Goal: Obtain resource: Obtain resource

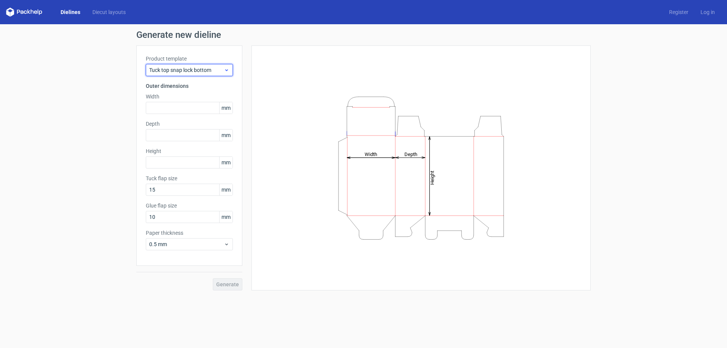
click at [204, 66] on div "Tuck top snap lock bottom" at bounding box center [189, 70] width 87 height 12
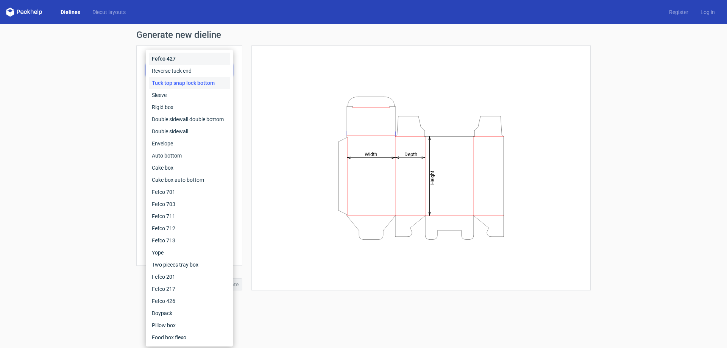
click at [194, 62] on div "Fefco 427" at bounding box center [189, 59] width 81 height 12
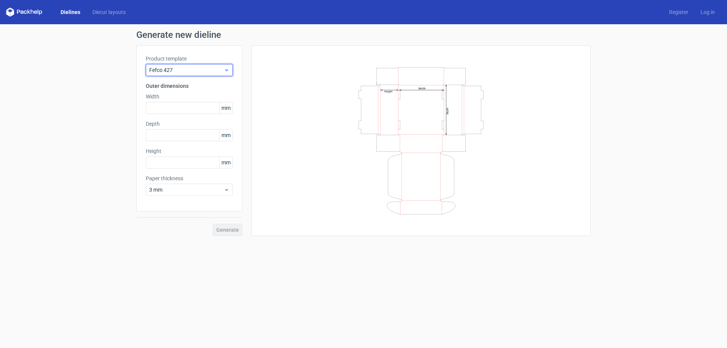
click at [195, 74] on div "Fefco 427" at bounding box center [189, 70] width 87 height 12
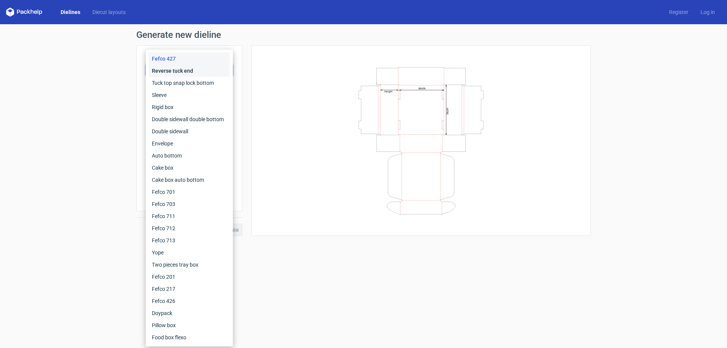
click at [193, 74] on div "Reverse tuck end" at bounding box center [189, 71] width 81 height 12
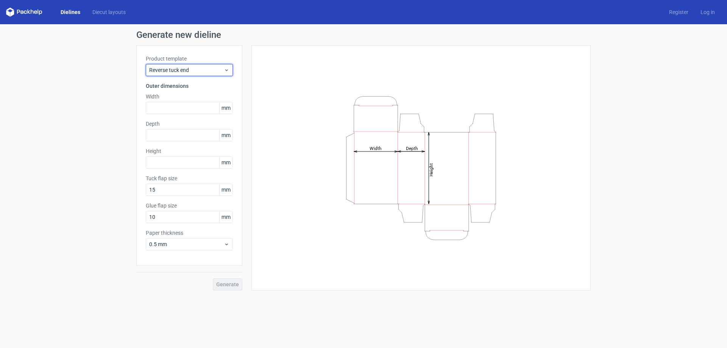
click at [193, 74] on div "Reverse tuck end" at bounding box center [189, 70] width 87 height 12
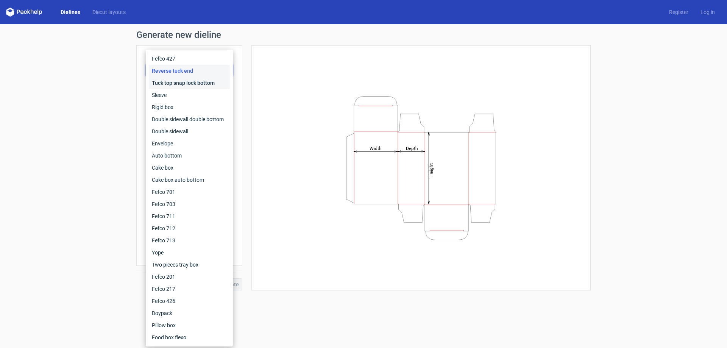
click at [195, 84] on div "Tuck top snap lock bottom" at bounding box center [189, 83] width 81 height 12
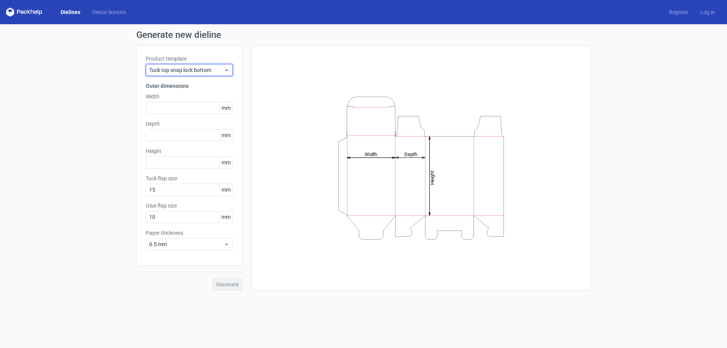
click at [189, 72] on span "Tuck top snap lock bottom" at bounding box center [186, 70] width 75 height 8
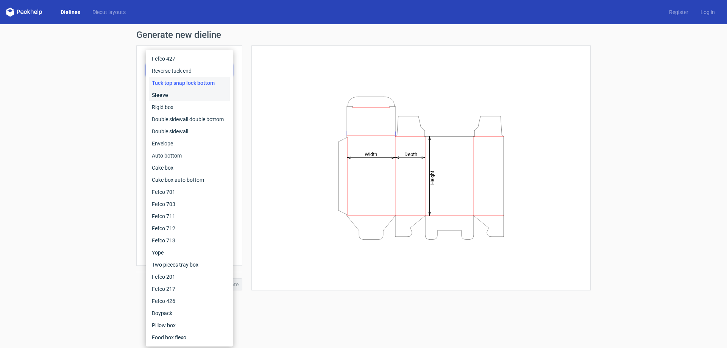
click at [185, 92] on div "Sleeve" at bounding box center [189, 95] width 81 height 12
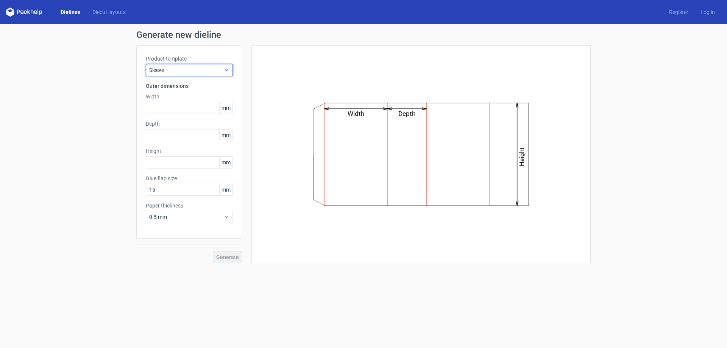
click at [198, 73] on span "Sleeve" at bounding box center [186, 70] width 75 height 8
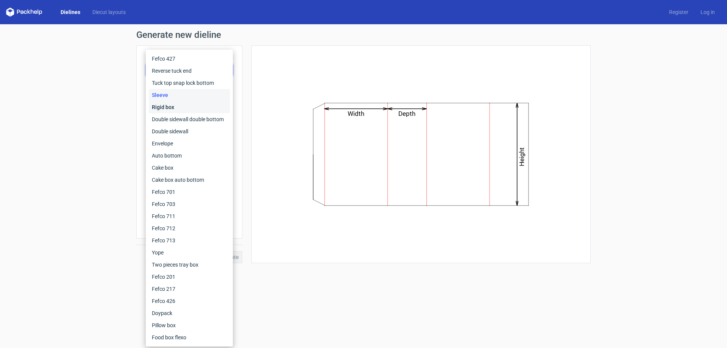
click at [190, 104] on div "Rigid box" at bounding box center [189, 107] width 81 height 12
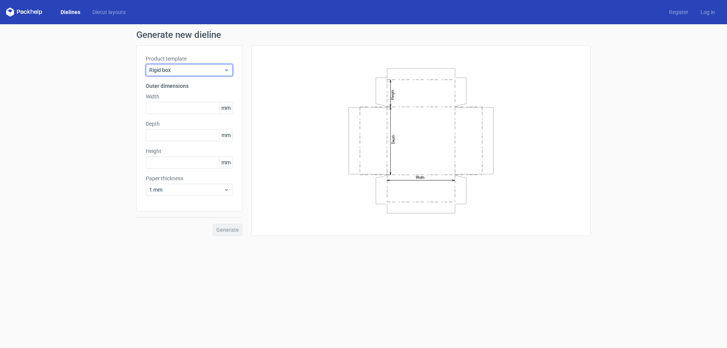
click at [199, 65] on div "Rigid box" at bounding box center [189, 70] width 87 height 12
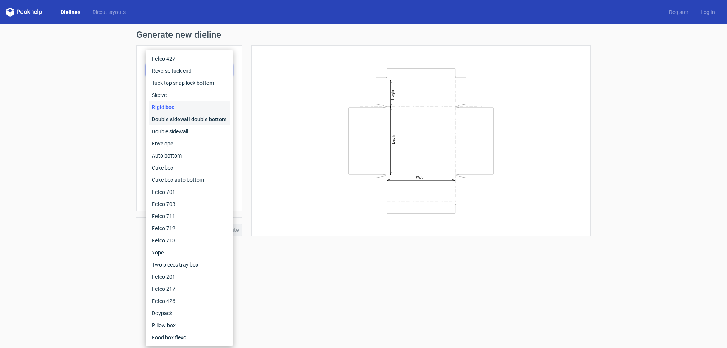
click at [195, 117] on div "Double sidewall double bottom" at bounding box center [189, 119] width 81 height 12
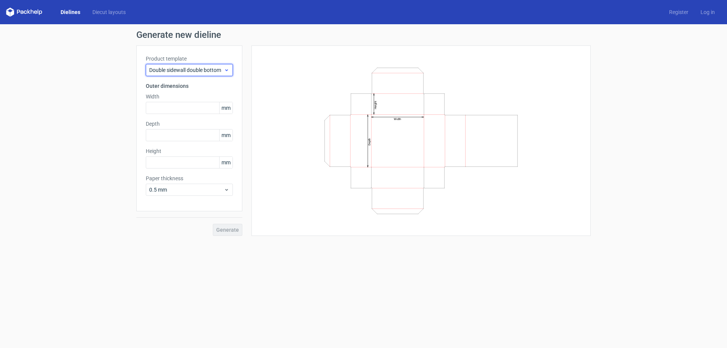
click at [196, 74] on div "Double sidewall double bottom" at bounding box center [189, 70] width 87 height 12
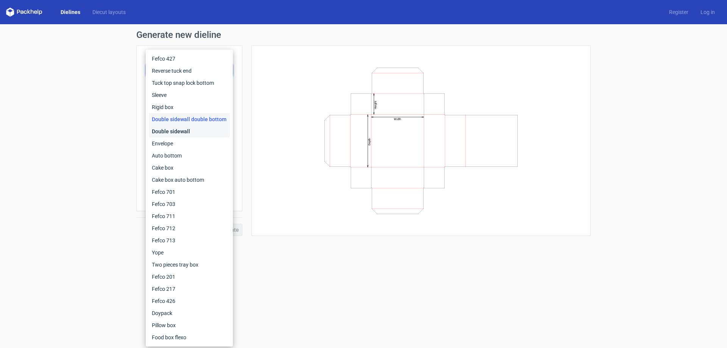
click at [187, 131] on div "Double sidewall" at bounding box center [189, 131] width 81 height 12
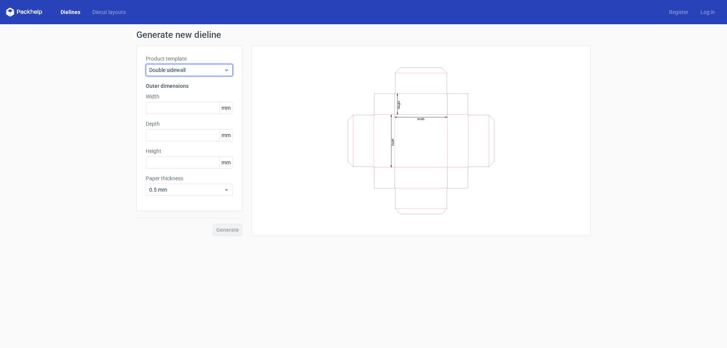
click at [193, 73] on span "Double sidewall" at bounding box center [186, 70] width 75 height 8
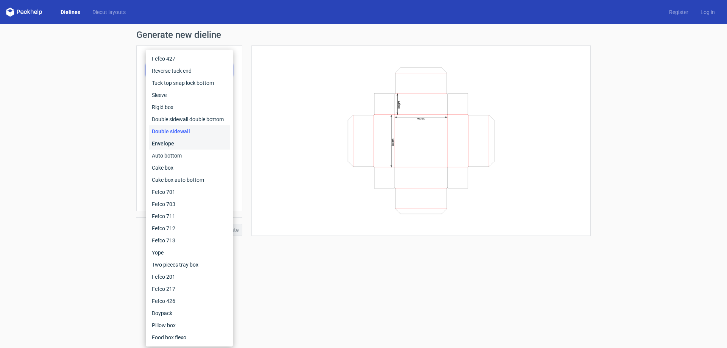
click at [190, 143] on div "Envelope" at bounding box center [189, 143] width 81 height 12
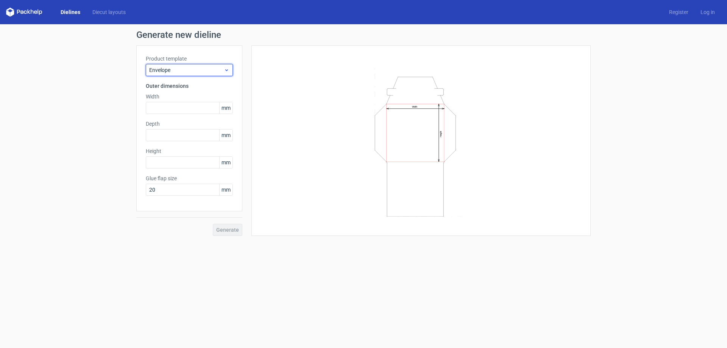
click at [213, 64] on div "Envelope" at bounding box center [189, 70] width 87 height 12
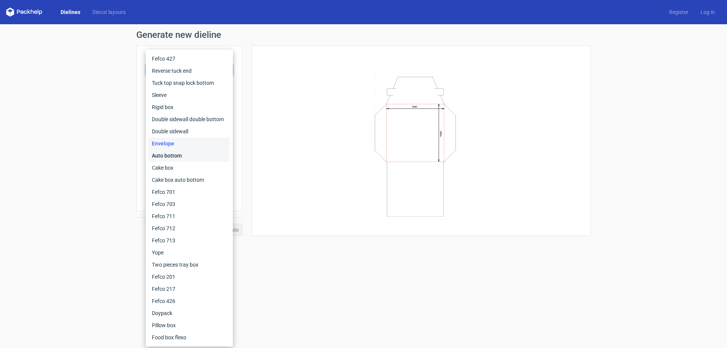
click at [175, 153] on div "Auto bottom" at bounding box center [189, 155] width 81 height 12
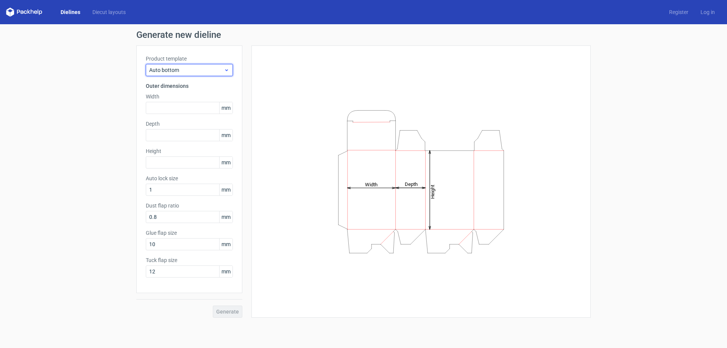
click at [169, 74] on div "Auto bottom" at bounding box center [189, 70] width 87 height 12
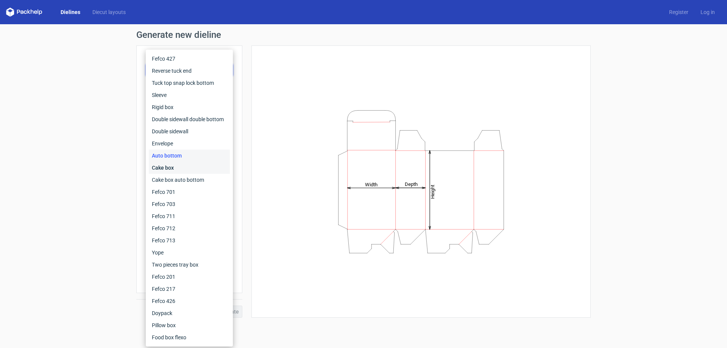
click at [195, 169] on div "Cake box" at bounding box center [189, 168] width 81 height 12
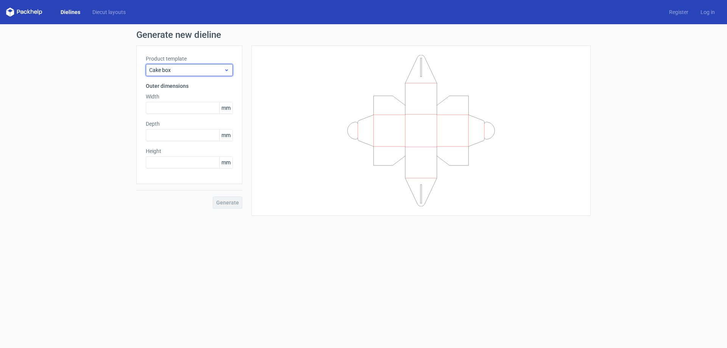
click at [199, 67] on span "Cake box" at bounding box center [186, 70] width 75 height 8
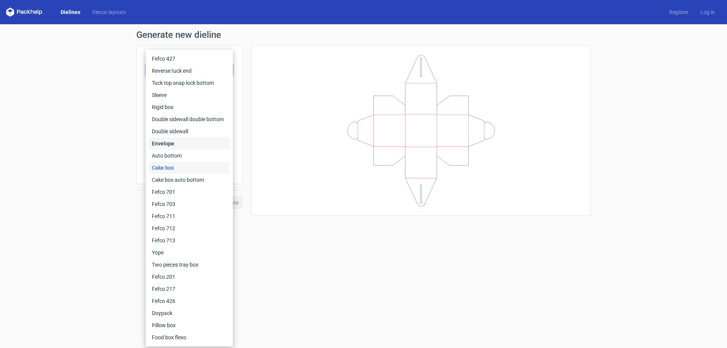
click at [171, 141] on div "Envelope" at bounding box center [189, 143] width 81 height 12
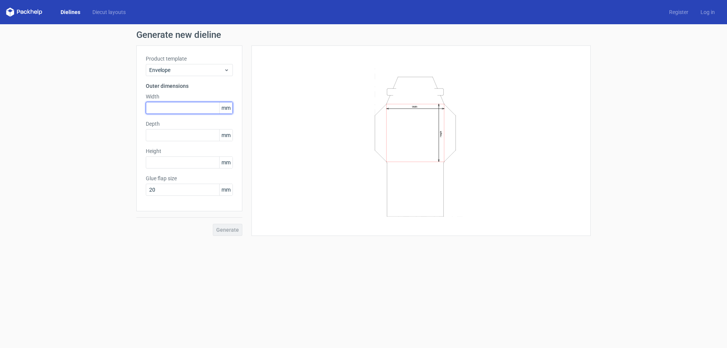
click at [185, 105] on input "text" at bounding box center [189, 108] width 87 height 12
type input "100"
type input "180"
click at [192, 138] on input "text" at bounding box center [189, 135] width 87 height 12
click at [223, 232] on span "Generate" at bounding box center [227, 229] width 23 height 5
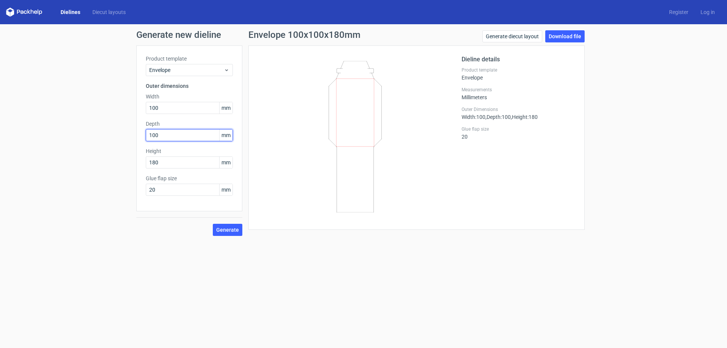
drag, startPoint x: 159, startPoint y: 138, endPoint x: 131, endPoint y: 134, distance: 29.0
click at [131, 134] on div "Generate new dieline Product template Envelope Outer dimensions Width 100 mm De…" at bounding box center [363, 133] width 727 height 218
click at [238, 234] on button "Generate" at bounding box center [228, 230] width 30 height 12
click at [238, 229] on span "Generate" at bounding box center [227, 229] width 23 height 5
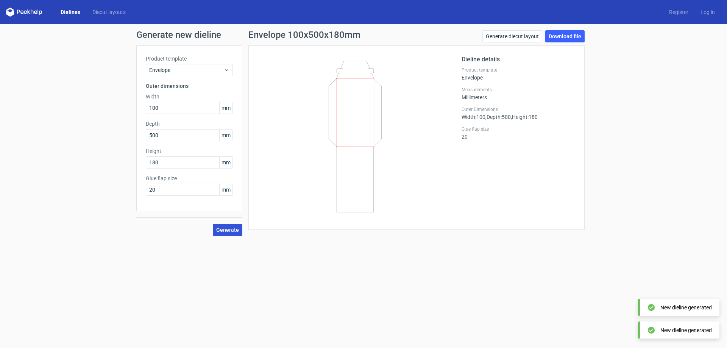
click at [238, 229] on span "Generate" at bounding box center [227, 229] width 23 height 5
click at [576, 38] on link "Download file" at bounding box center [564, 36] width 39 height 12
drag, startPoint x: 165, startPoint y: 134, endPoint x: 119, endPoint y: 129, distance: 46.1
click at [121, 130] on div "Generate new dieline Product template Envelope Outer dimensions Width 100 mm De…" at bounding box center [363, 133] width 727 height 218
type input "100"
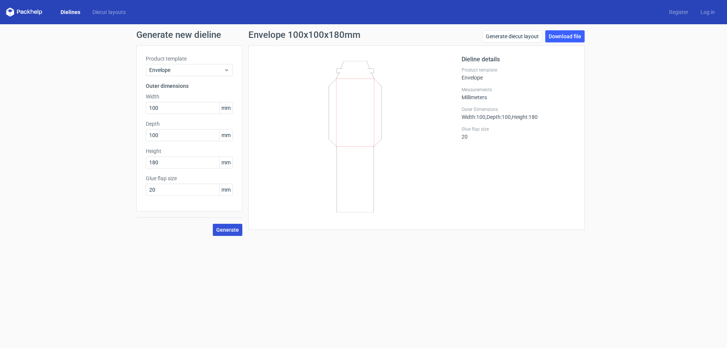
click at [228, 233] on button "Generate" at bounding box center [228, 230] width 30 height 12
click at [223, 230] on span "Generate" at bounding box center [227, 229] width 23 height 5
click at [559, 39] on link "Download file" at bounding box center [564, 36] width 39 height 12
click at [154, 67] on span "Envelope" at bounding box center [186, 70] width 75 height 8
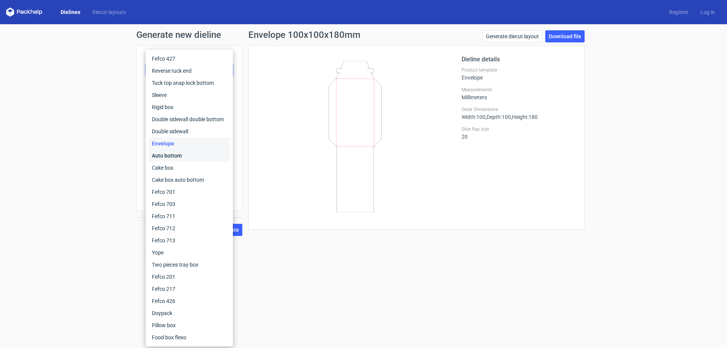
click at [172, 154] on div "Auto bottom" at bounding box center [189, 155] width 81 height 12
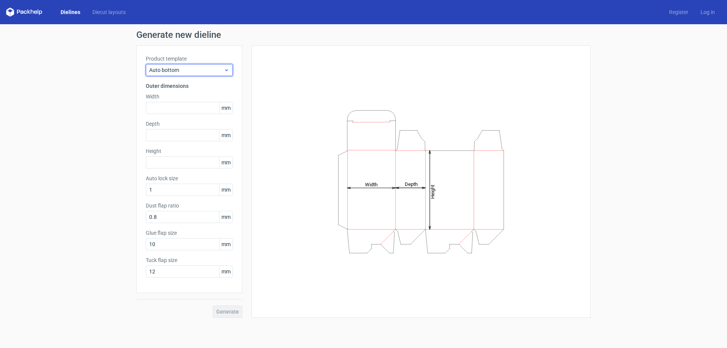
click at [171, 70] on span "Auto bottom" at bounding box center [186, 70] width 75 height 8
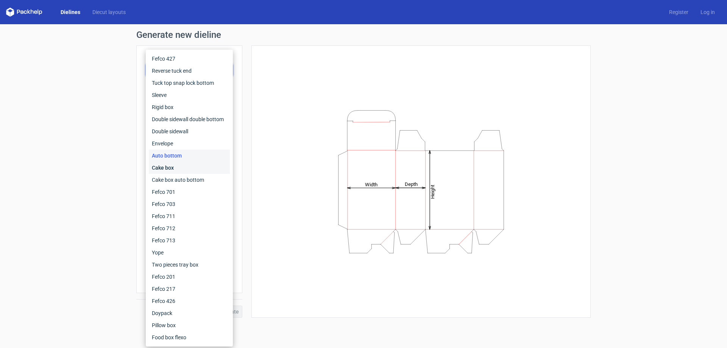
click at [176, 171] on div "Cake box" at bounding box center [189, 168] width 81 height 12
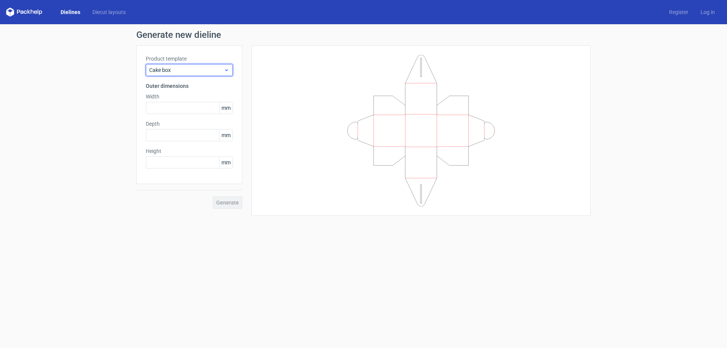
click at [203, 68] on span "Cake box" at bounding box center [186, 70] width 75 height 8
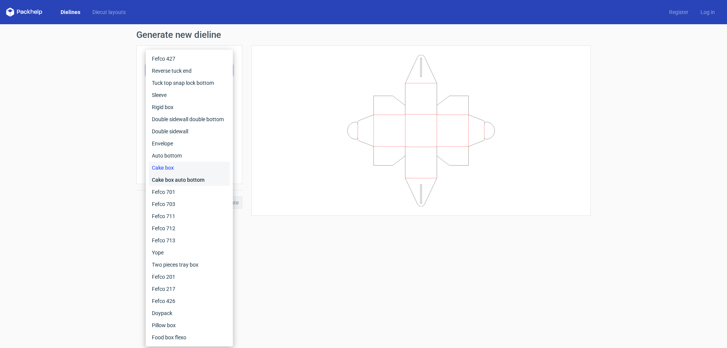
click at [181, 176] on div "Cake box auto bottom" at bounding box center [189, 180] width 81 height 12
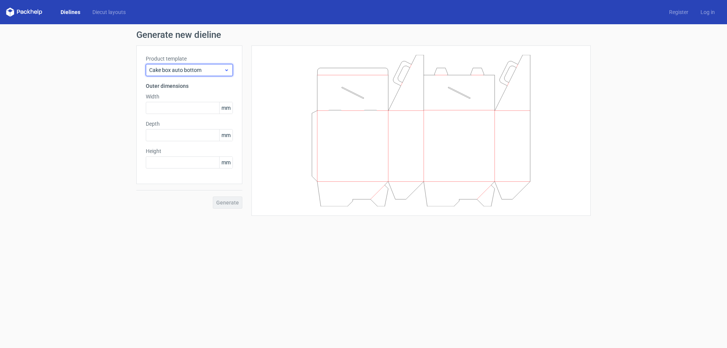
click at [212, 74] on div "Cake box auto bottom" at bounding box center [189, 70] width 87 height 12
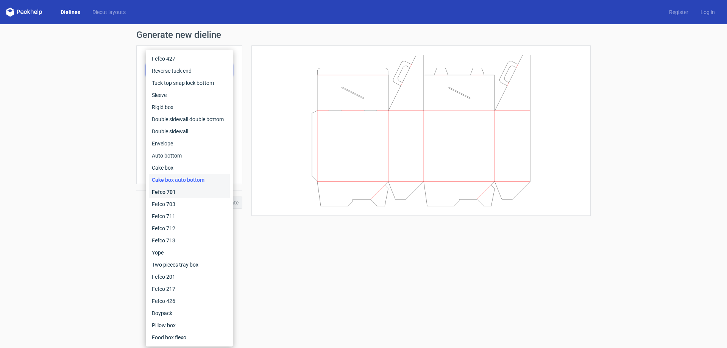
click at [186, 187] on div "Fefco 701" at bounding box center [189, 192] width 81 height 12
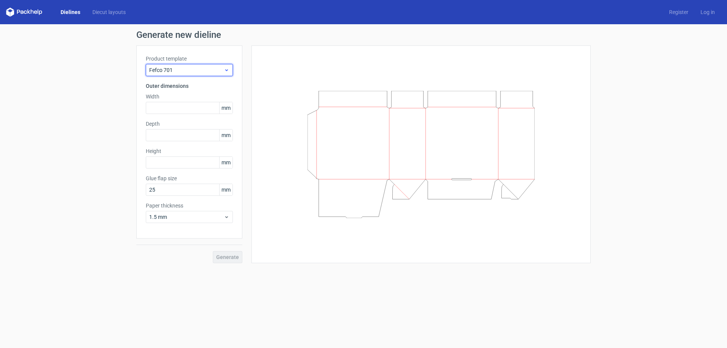
click at [191, 70] on span "Fefco 701" at bounding box center [186, 70] width 75 height 8
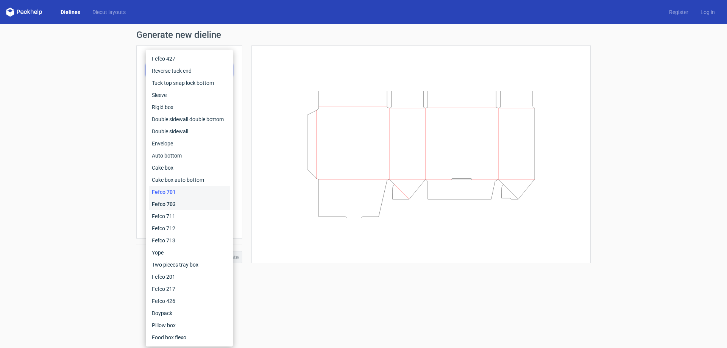
click at [187, 201] on div "Fefco 703" at bounding box center [189, 204] width 81 height 12
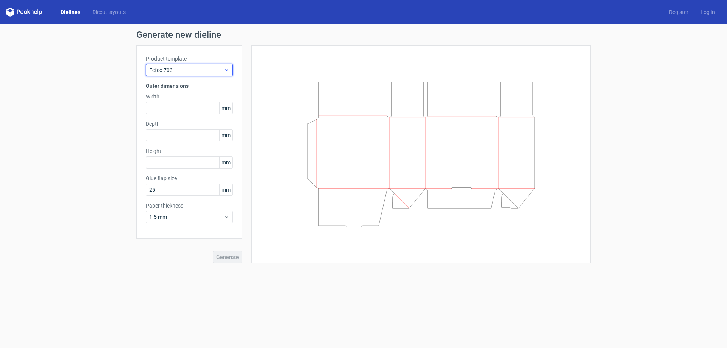
click at [196, 73] on span "Fefco 703" at bounding box center [186, 70] width 75 height 8
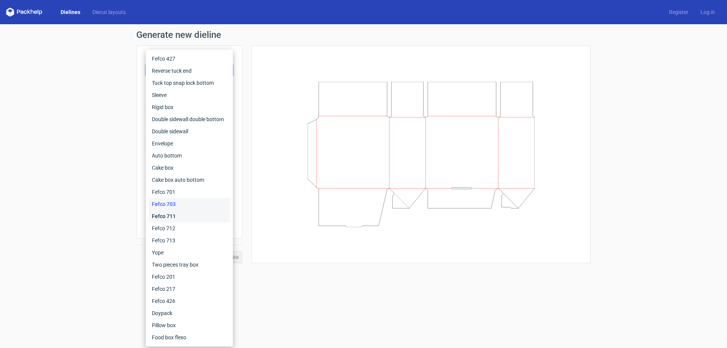
click at [184, 213] on div "Fefco 711" at bounding box center [189, 216] width 81 height 12
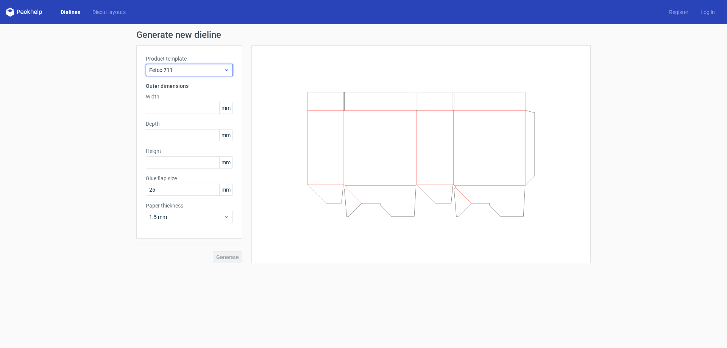
click at [188, 65] on div "Fefco 711" at bounding box center [189, 70] width 87 height 12
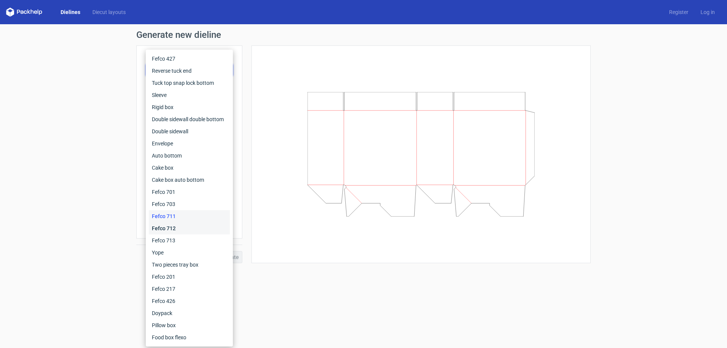
click at [181, 233] on div "Fefco 712" at bounding box center [189, 228] width 81 height 12
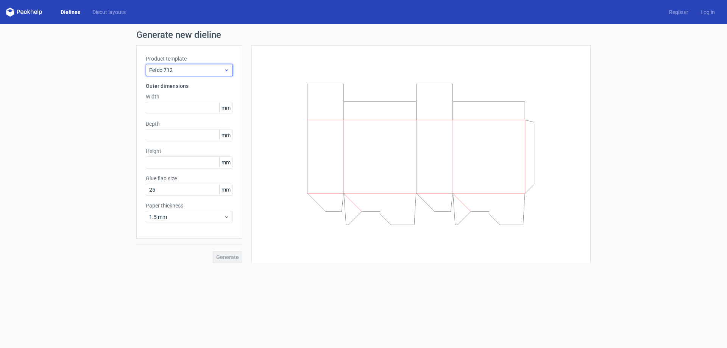
click at [191, 67] on span "Fefco 712" at bounding box center [186, 70] width 75 height 8
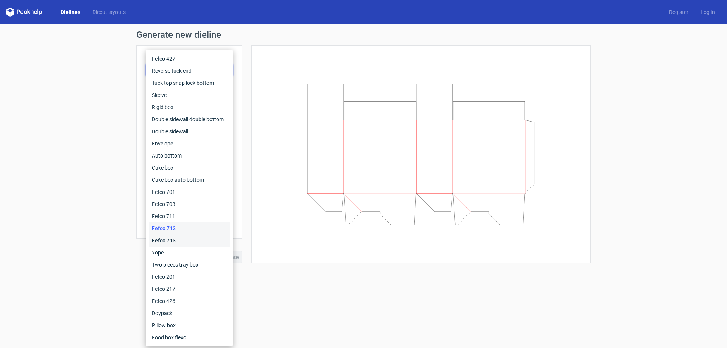
click at [195, 236] on div "Fefco 713" at bounding box center [189, 240] width 81 height 12
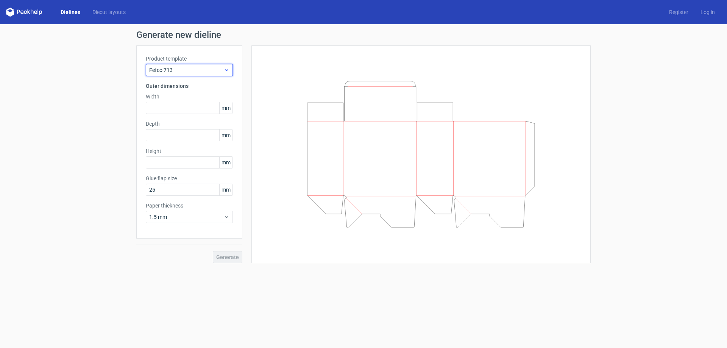
click at [211, 67] on span "Fefco 713" at bounding box center [186, 70] width 75 height 8
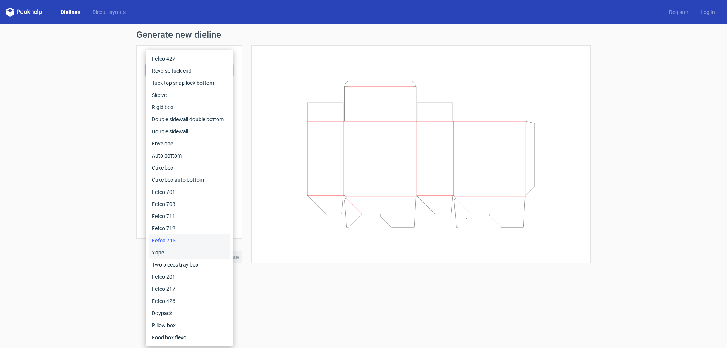
click at [192, 255] on div "Yope" at bounding box center [189, 252] width 81 height 12
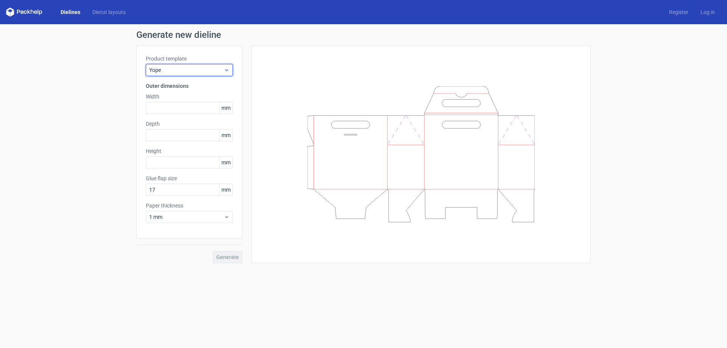
click at [161, 70] on span "Yope" at bounding box center [186, 70] width 75 height 8
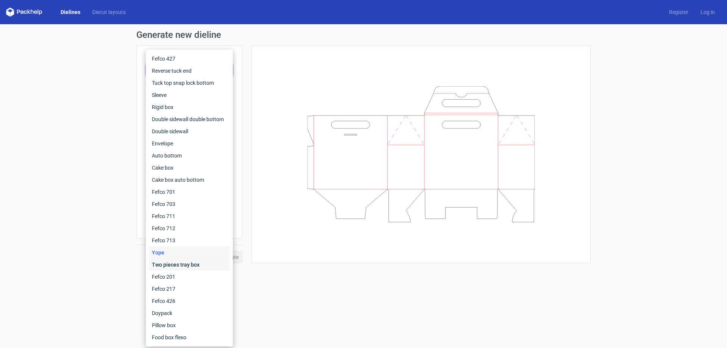
click at [174, 265] on div "Two pieces tray box" at bounding box center [189, 264] width 81 height 12
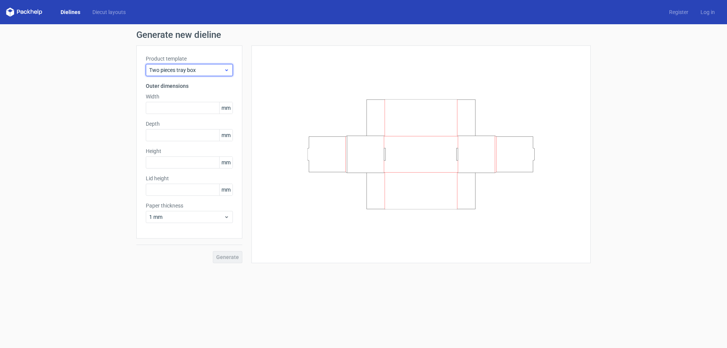
click at [176, 69] on span "Two pieces tray box" at bounding box center [186, 70] width 75 height 8
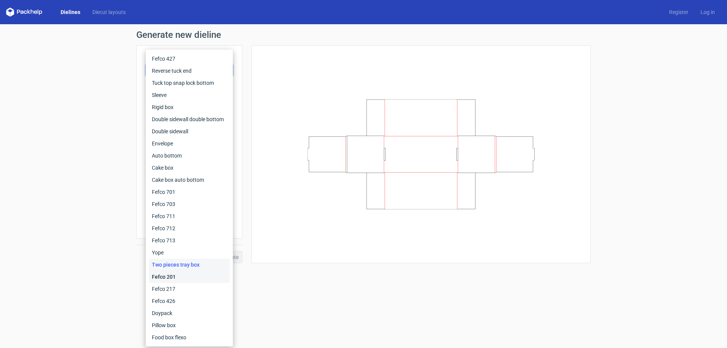
click at [174, 281] on div "Fefco 201" at bounding box center [189, 277] width 81 height 12
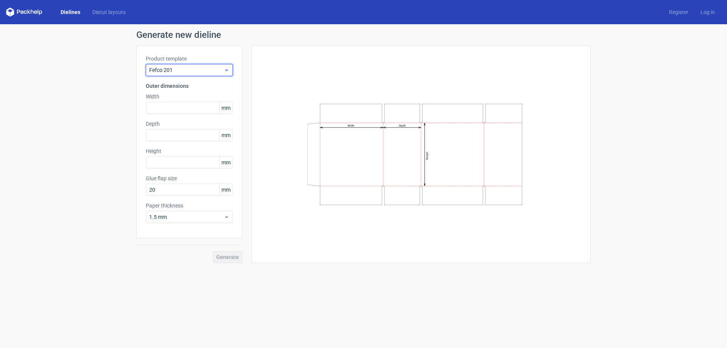
click at [161, 68] on span "Fefco 201" at bounding box center [186, 70] width 75 height 8
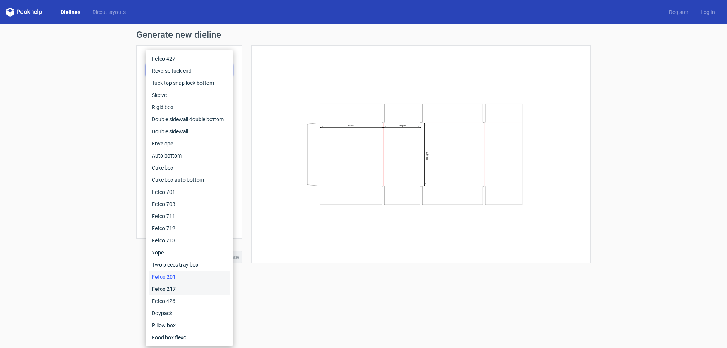
click at [184, 286] on div "Fefco 217" at bounding box center [189, 289] width 81 height 12
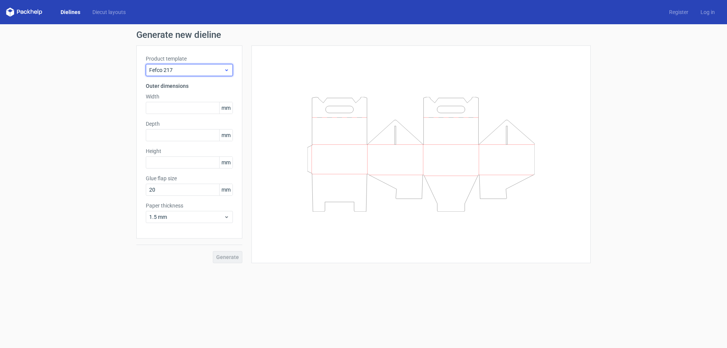
click at [176, 67] on span "Fefco 217" at bounding box center [186, 70] width 75 height 8
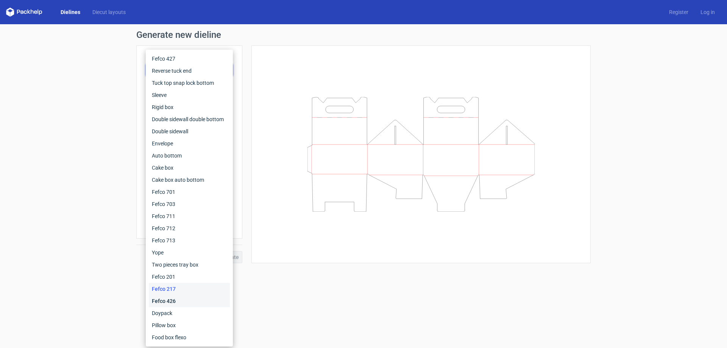
click at [201, 296] on div "Fefco 426" at bounding box center [189, 301] width 81 height 12
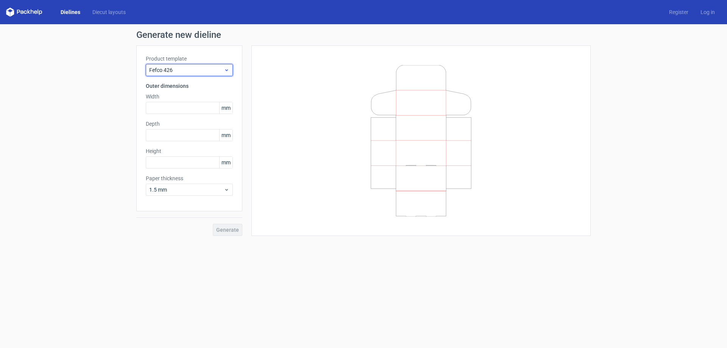
click at [178, 70] on span "Fefco 426" at bounding box center [186, 70] width 75 height 8
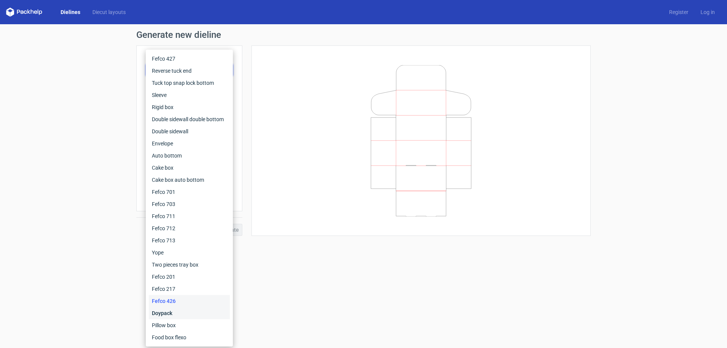
click at [167, 310] on div "Doypack" at bounding box center [189, 313] width 81 height 12
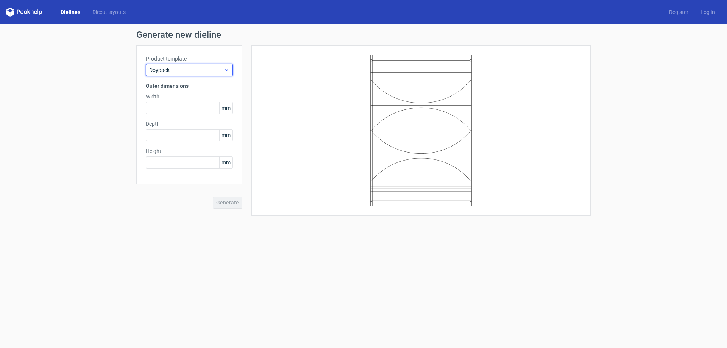
click at [202, 73] on span "Doypack" at bounding box center [186, 70] width 75 height 8
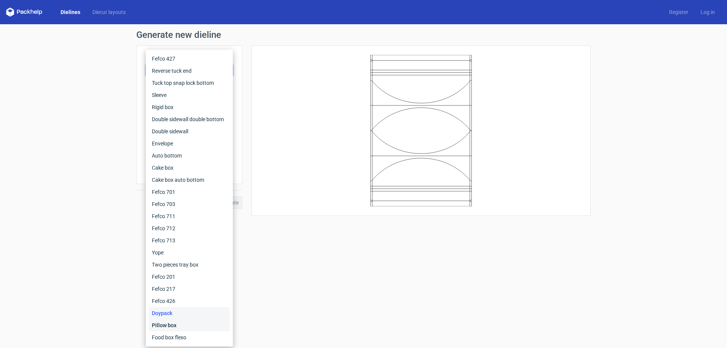
click at [163, 321] on div "Pillow box" at bounding box center [189, 325] width 81 height 12
